Goal: Task Accomplishment & Management: Complete application form

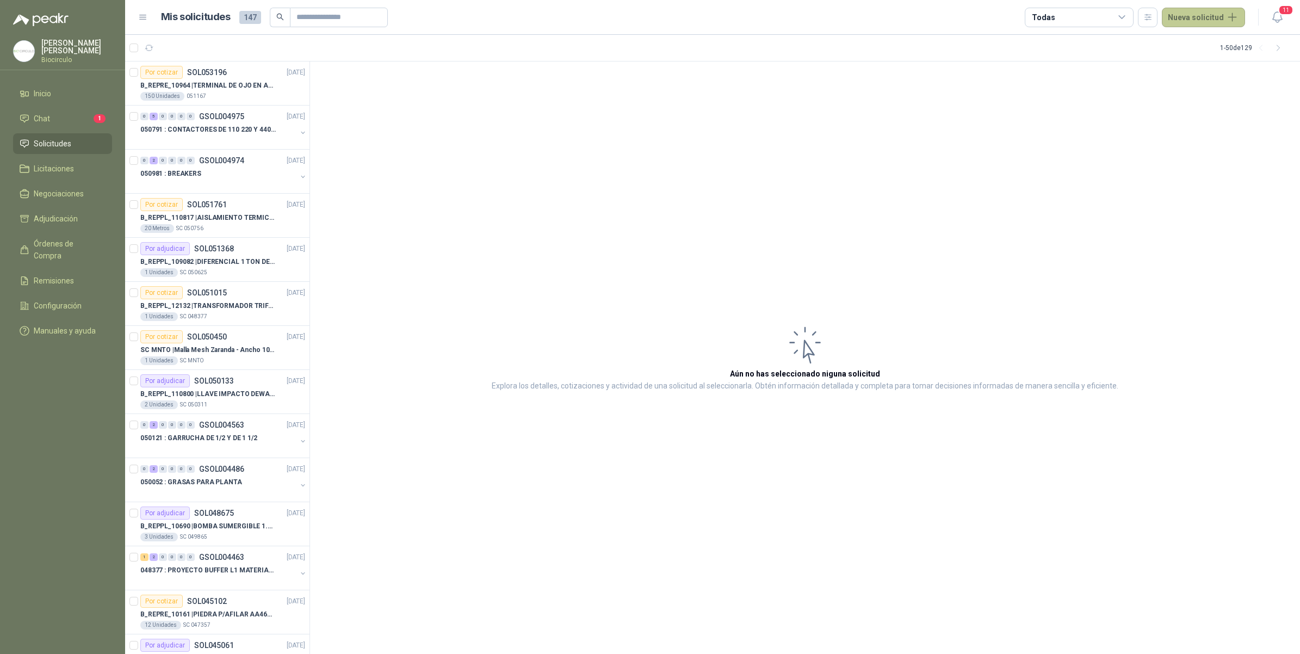
click at [1040, 20] on button "Nueva solicitud" at bounding box center [1203, 18] width 83 height 20
click at [1040, 39] on link "Solicitud" at bounding box center [1216, 43] width 93 height 19
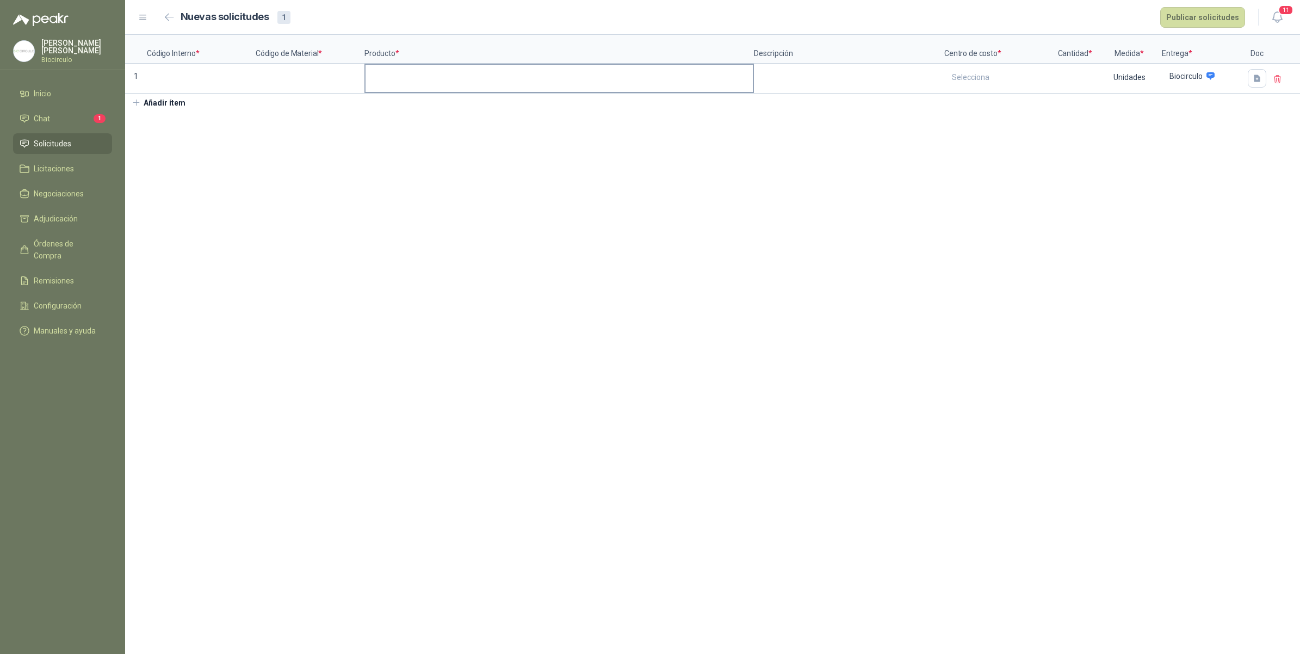
click at [463, 88] on label at bounding box center [559, 78] width 387 height 27
click at [463, 86] on input at bounding box center [559, 75] width 387 height 21
click at [300, 80] on input at bounding box center [310, 75] width 107 height 21
click at [251, 76] on input at bounding box center [201, 75] width 107 height 21
drag, startPoint x: 155, startPoint y: 74, endPoint x: 162, endPoint y: 76, distance: 7.4
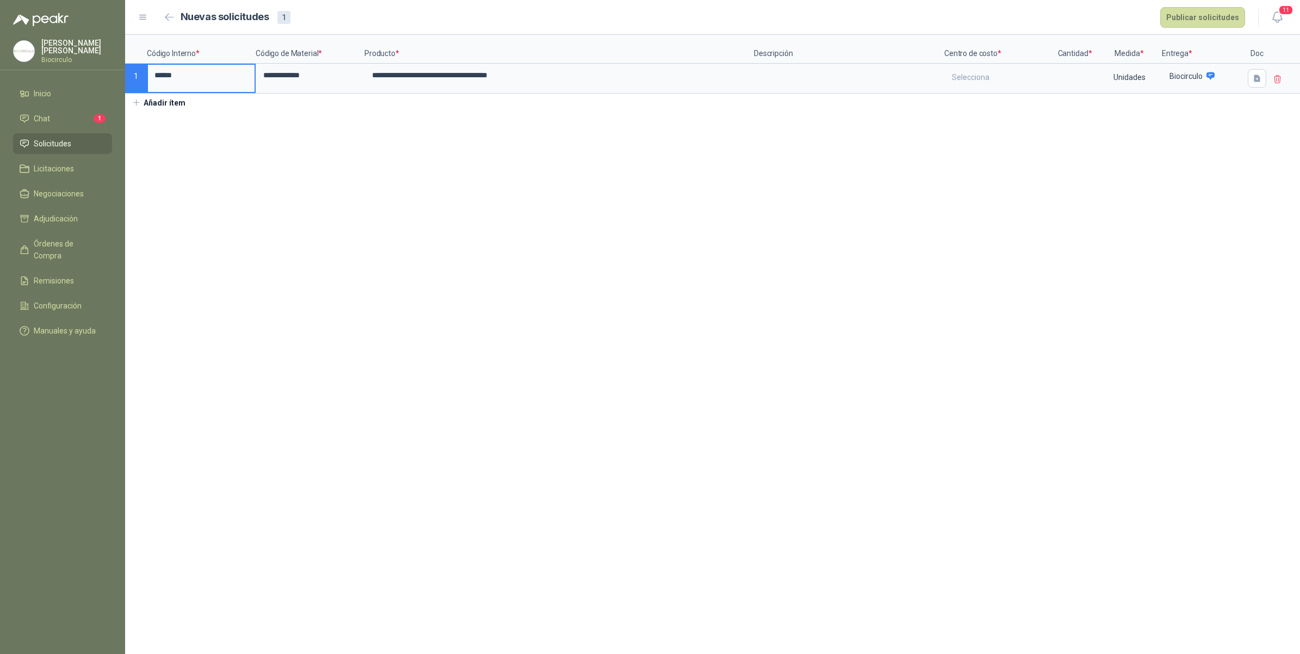
click at [155, 74] on input "******" at bounding box center [201, 75] width 107 height 21
type input "*********"
click at [812, 74] on textarea at bounding box center [849, 77] width 188 height 25
click at [980, 88] on div "Selecciona" at bounding box center [999, 77] width 107 height 25
click at [985, 127] on div "Mantenimiento" at bounding box center [978, 125] width 46 height 8
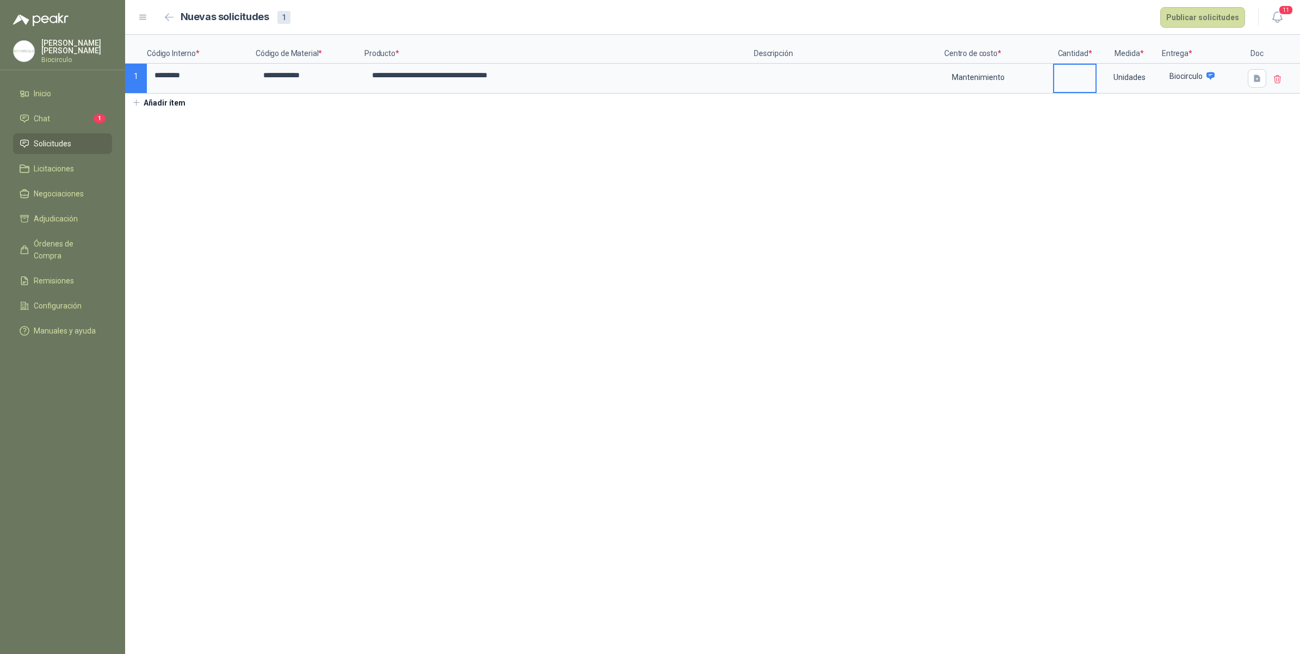
click at [1040, 84] on input at bounding box center [1075, 75] width 41 height 21
type input "*"
click at [1040, 85] on div "Unidades" at bounding box center [1129, 77] width 63 height 25
drag, startPoint x: 1200, startPoint y: 169, endPoint x: 1200, endPoint y: 60, distance: 108.8
click at [1040, 164] on section "**********" at bounding box center [712, 344] width 1175 height 619
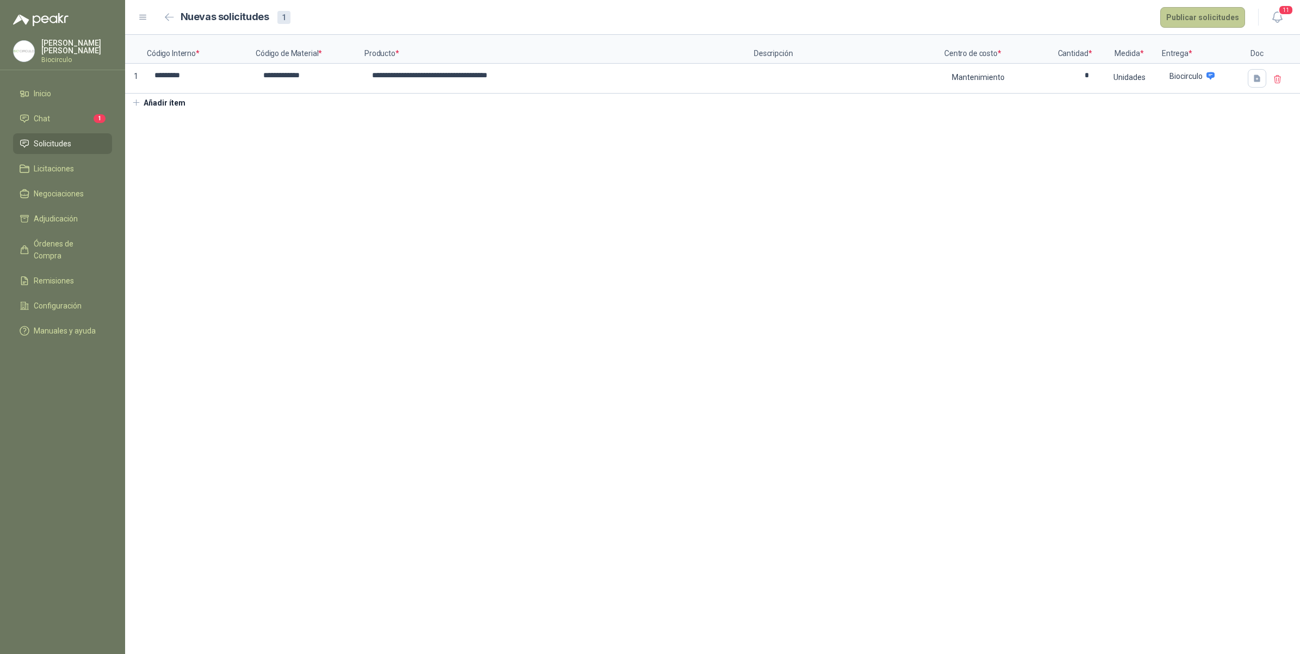
click at [1040, 16] on button "Publicar solicitudes" at bounding box center [1203, 17] width 85 height 21
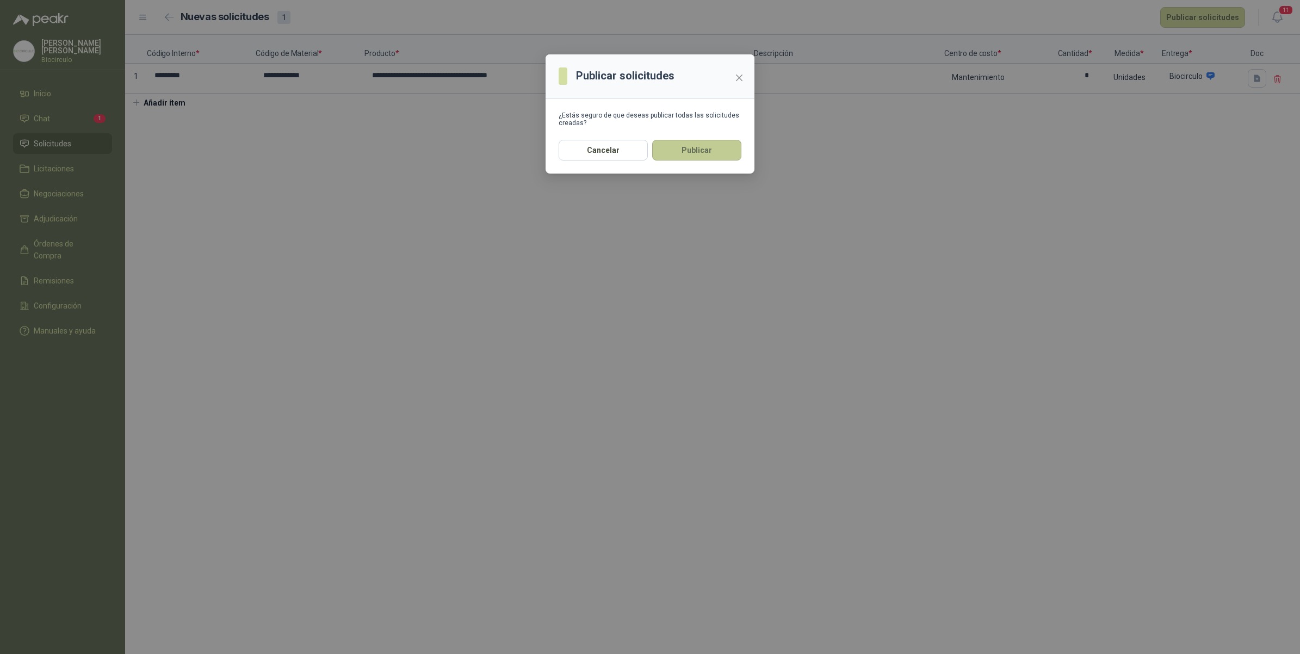
click at [696, 153] on button "Publicar" at bounding box center [696, 150] width 89 height 21
